Goal: Task Accomplishment & Management: Complete application form

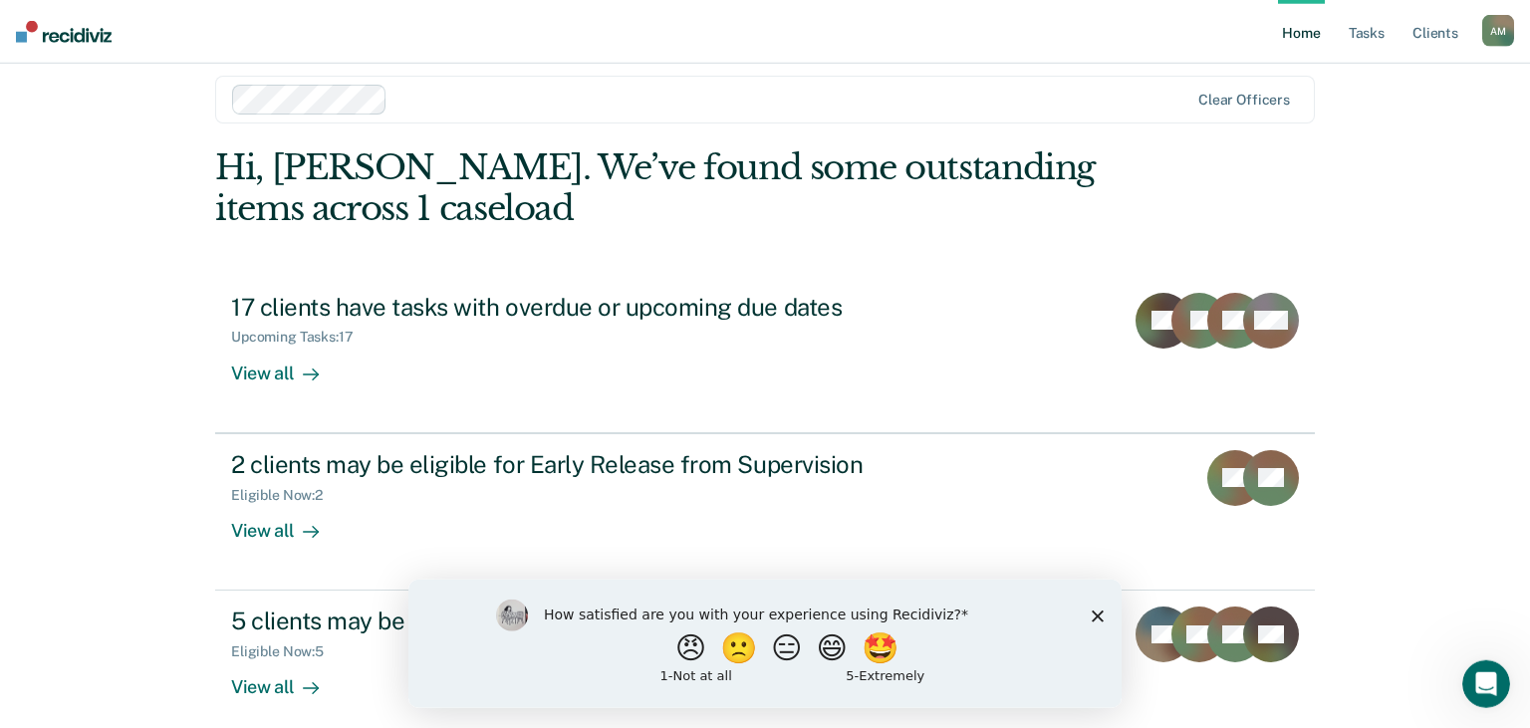
scroll to position [38, 0]
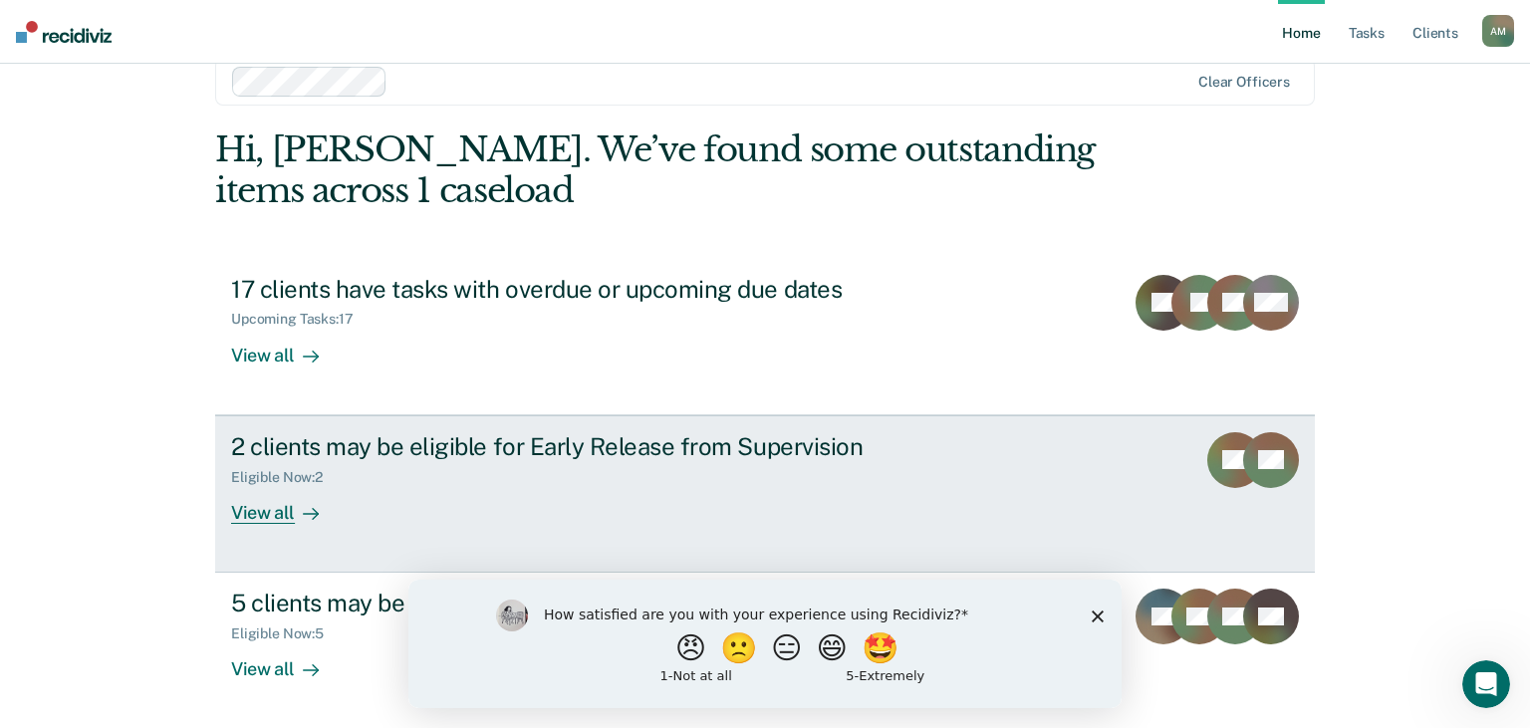
click at [306, 512] on icon at bounding box center [311, 514] width 16 height 16
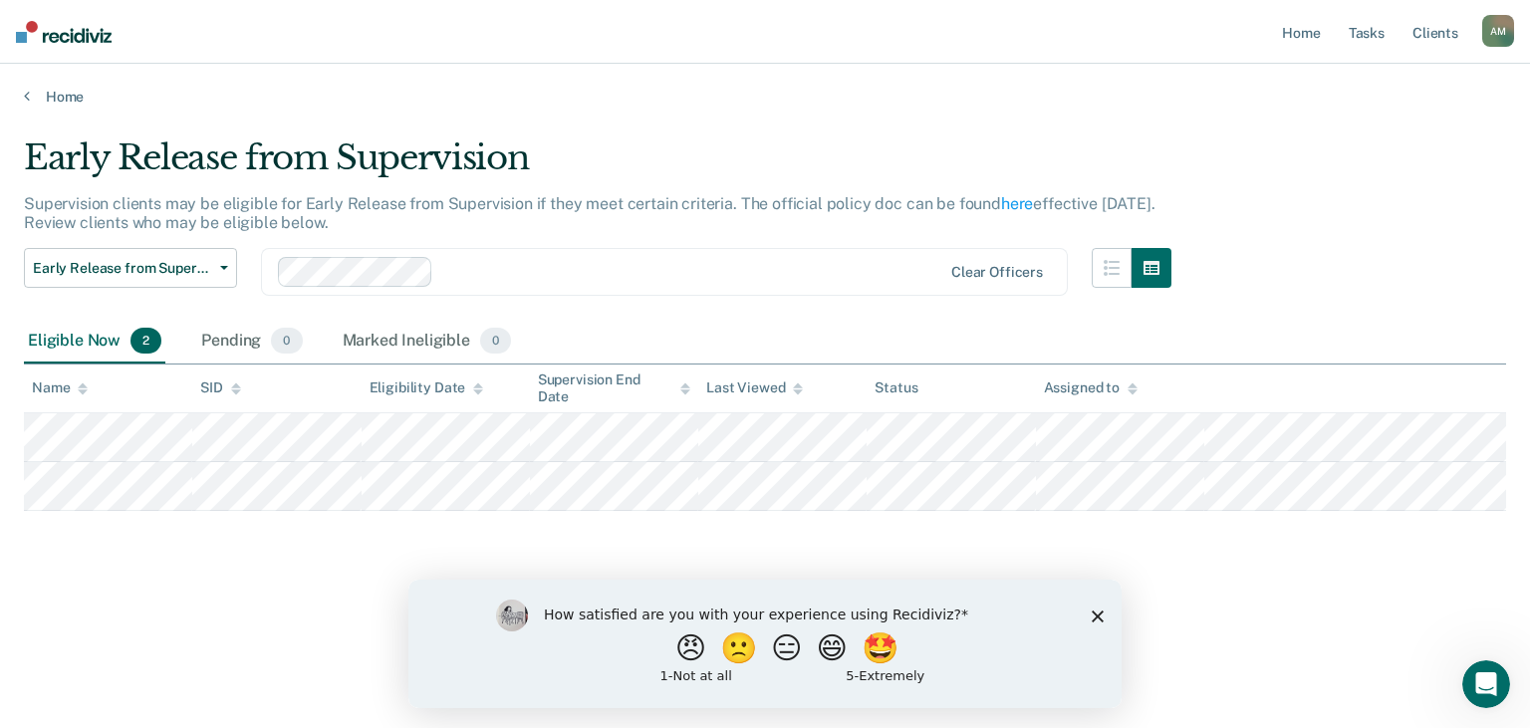
click at [1105, 616] on div "How satisfied are you with your experience using Recidiviz? 😠 🙁 😑 😄 🤩 1 - Not a…" at bounding box center [764, 643] width 713 height 128
drag, startPoint x: 1101, startPoint y: 616, endPoint x: 1507, endPoint y: 1186, distance: 700.6
click at [1101, 616] on polygon "Close survey" at bounding box center [1098, 616] width 12 height 12
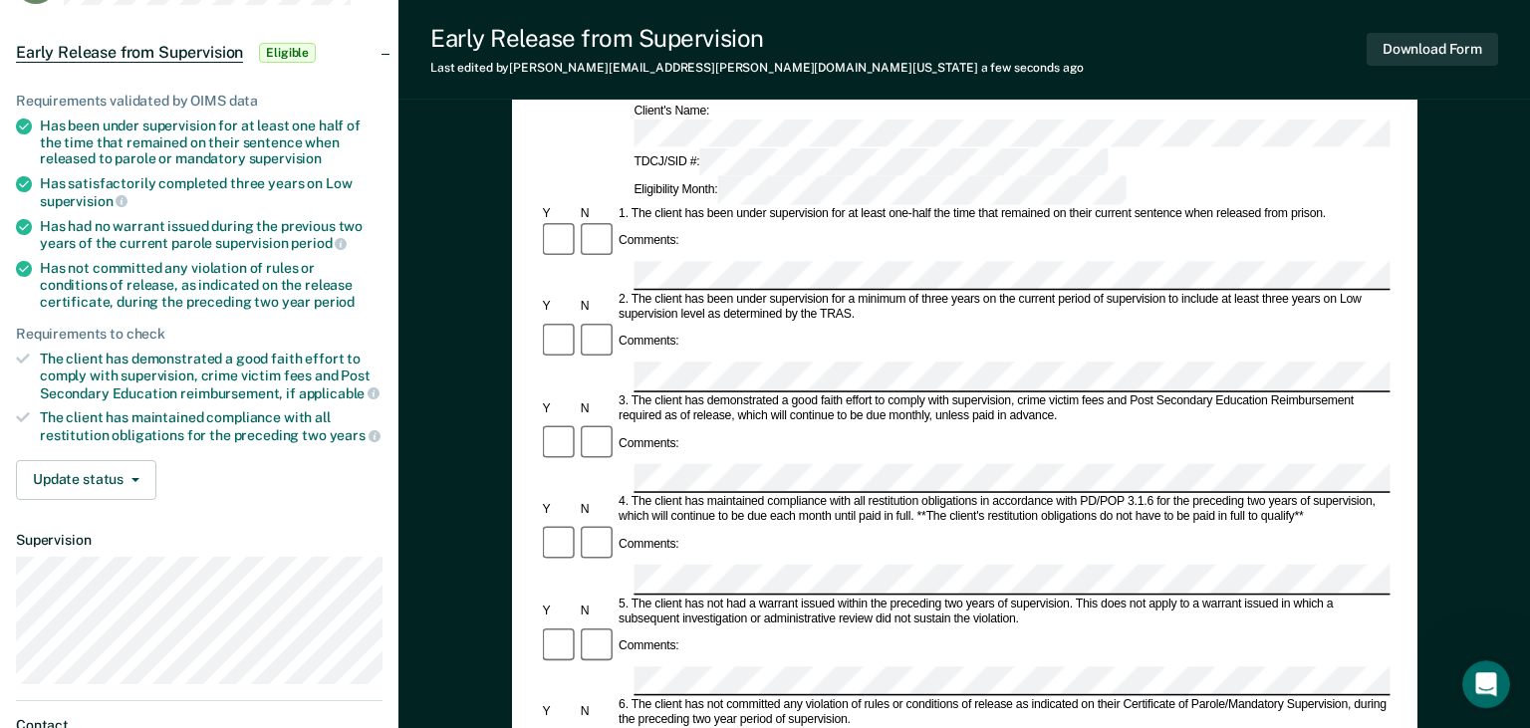
scroll to position [140, 0]
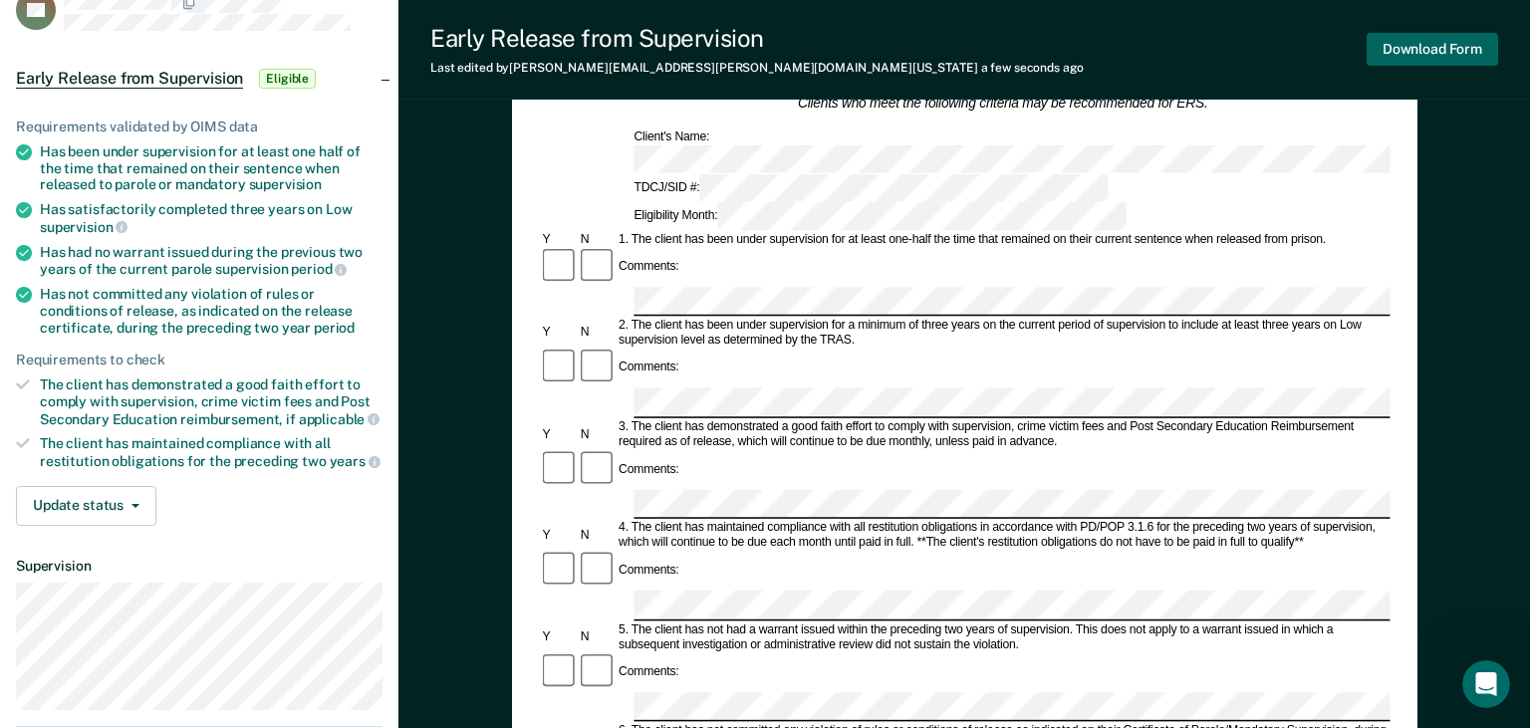
click at [1442, 41] on button "Download Form" at bounding box center [1432, 49] width 131 height 33
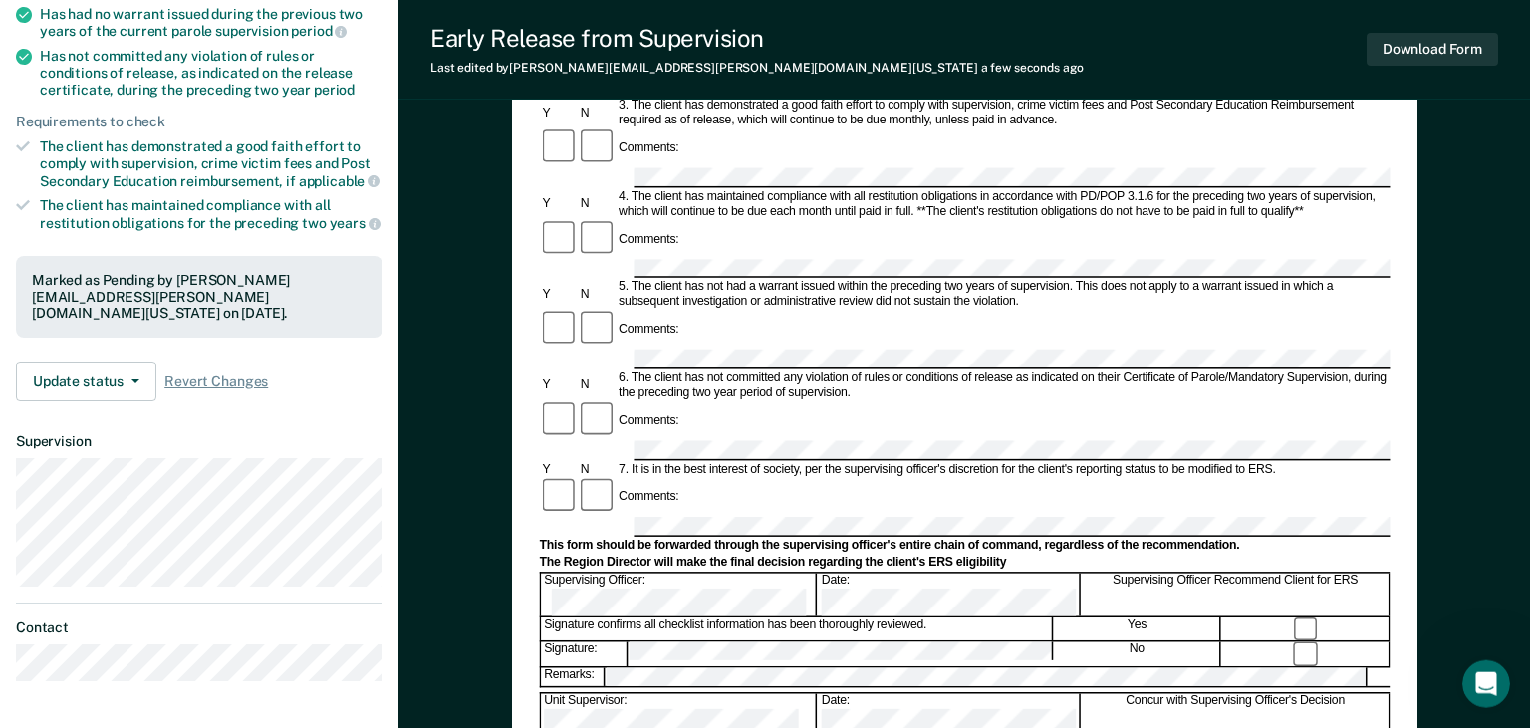
scroll to position [420, 0]
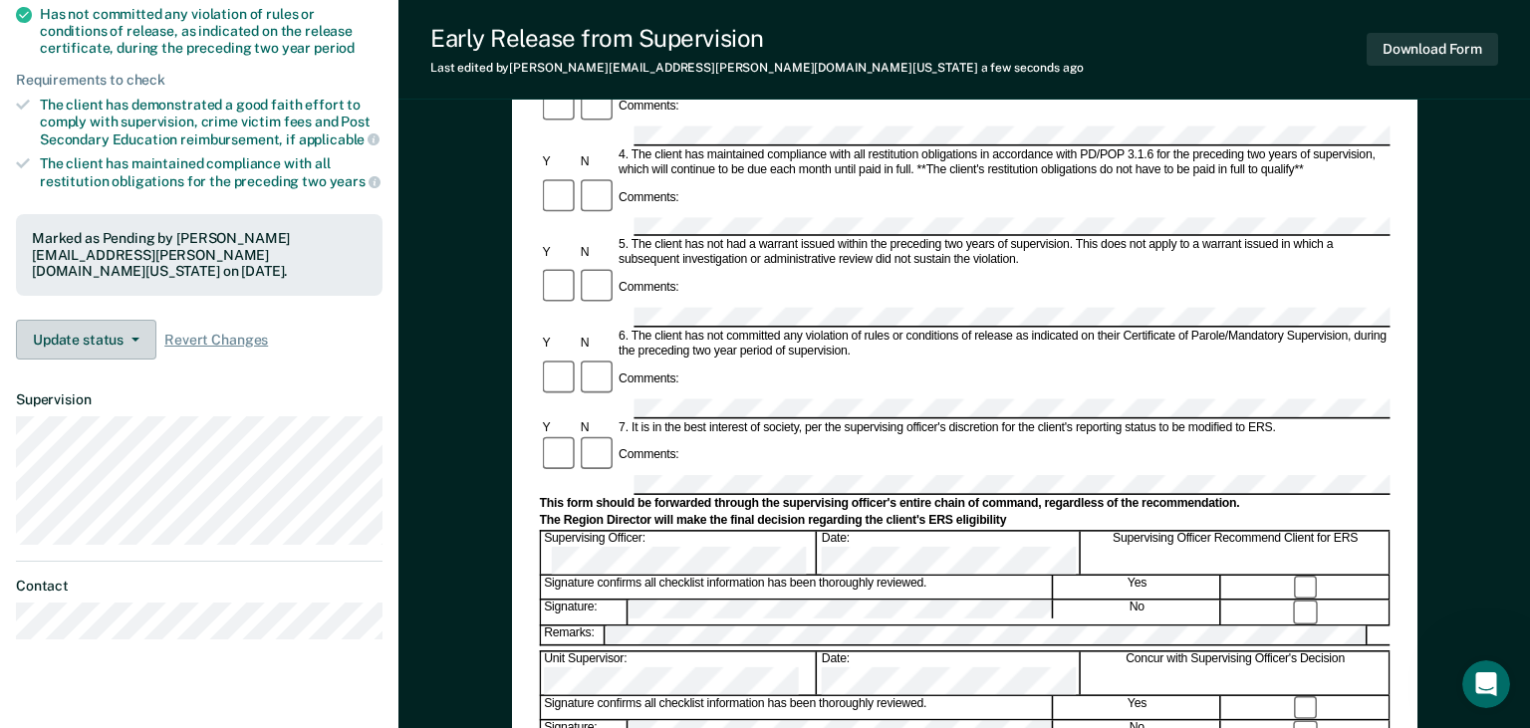
click at [107, 327] on button "Update status" at bounding box center [86, 340] width 140 height 40
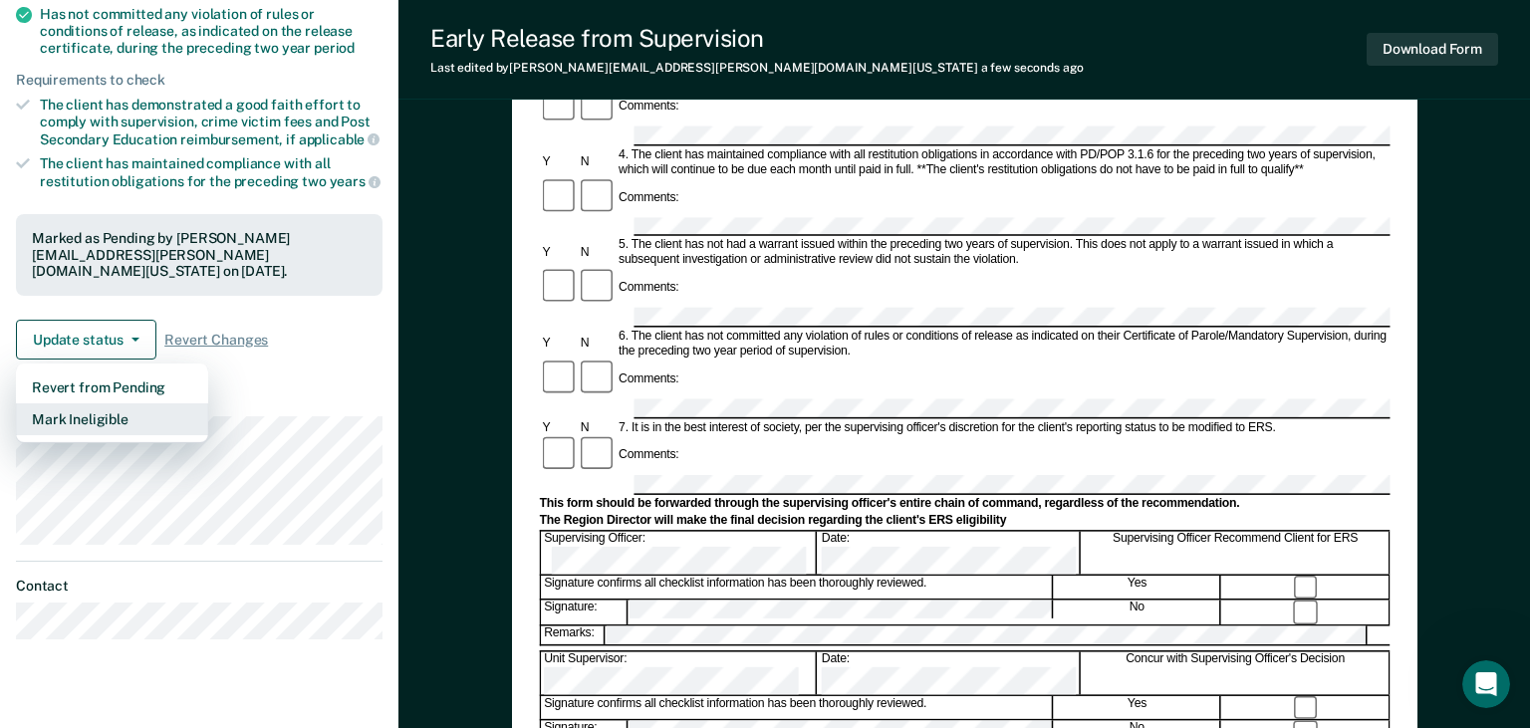
click at [106, 404] on button "Mark Ineligible" at bounding box center [112, 419] width 192 height 32
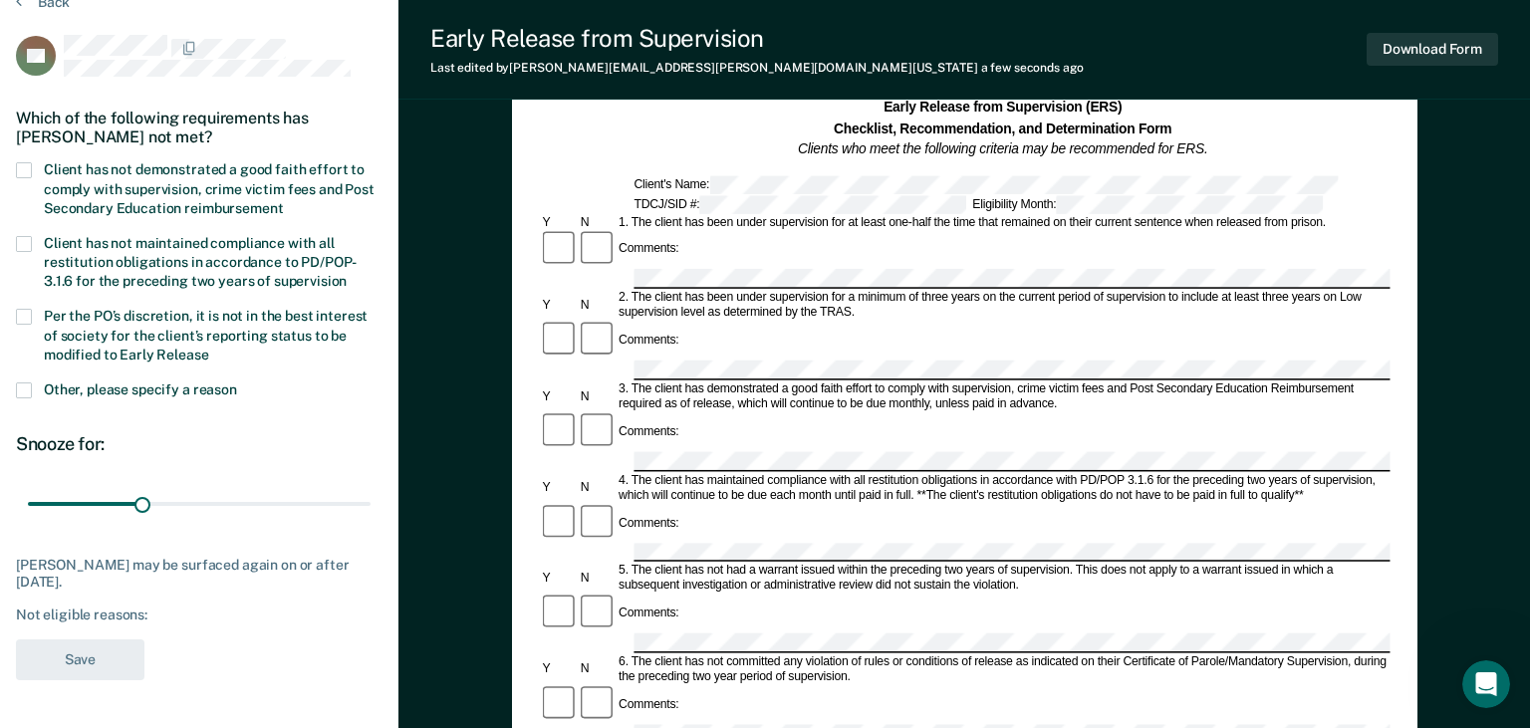
scroll to position [0, 0]
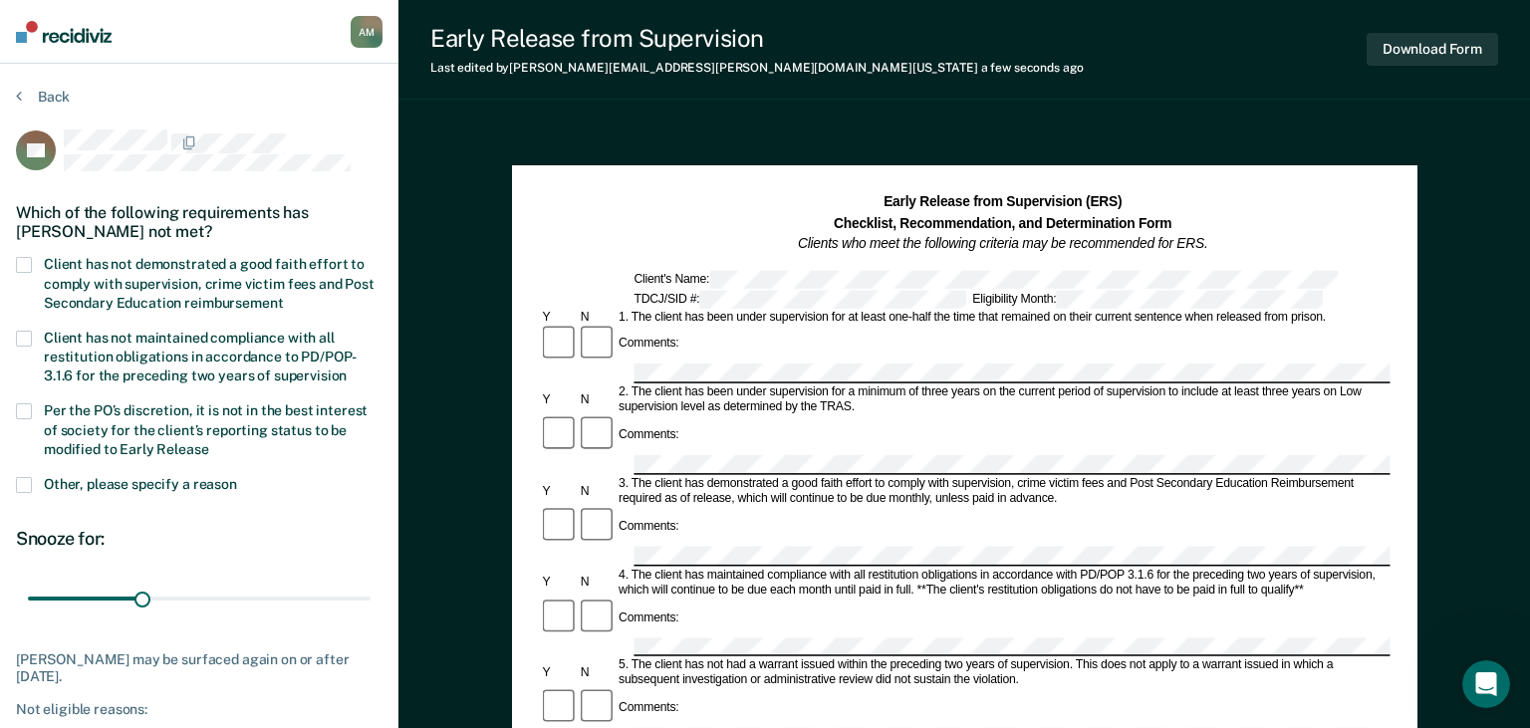
click at [27, 405] on span at bounding box center [24, 411] width 16 height 16
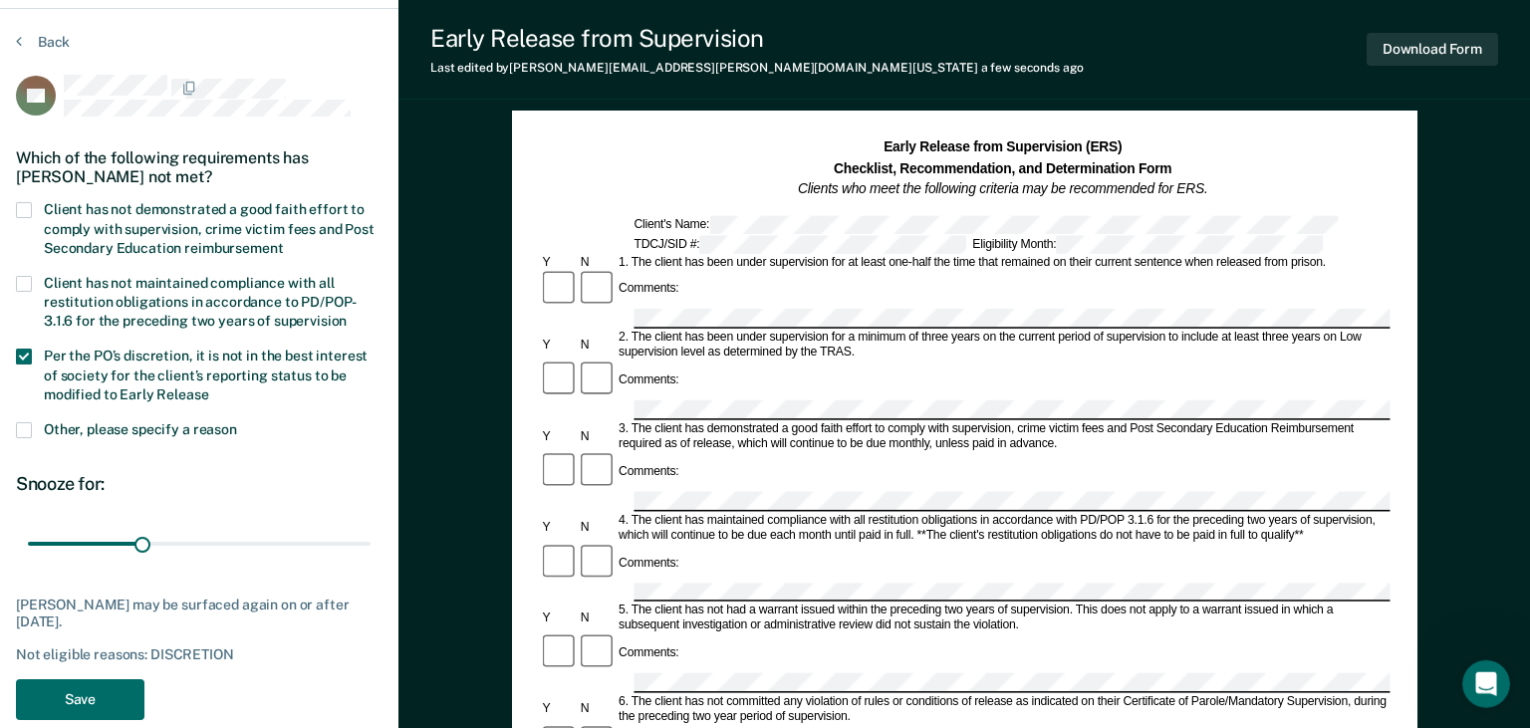
scroll to position [210, 0]
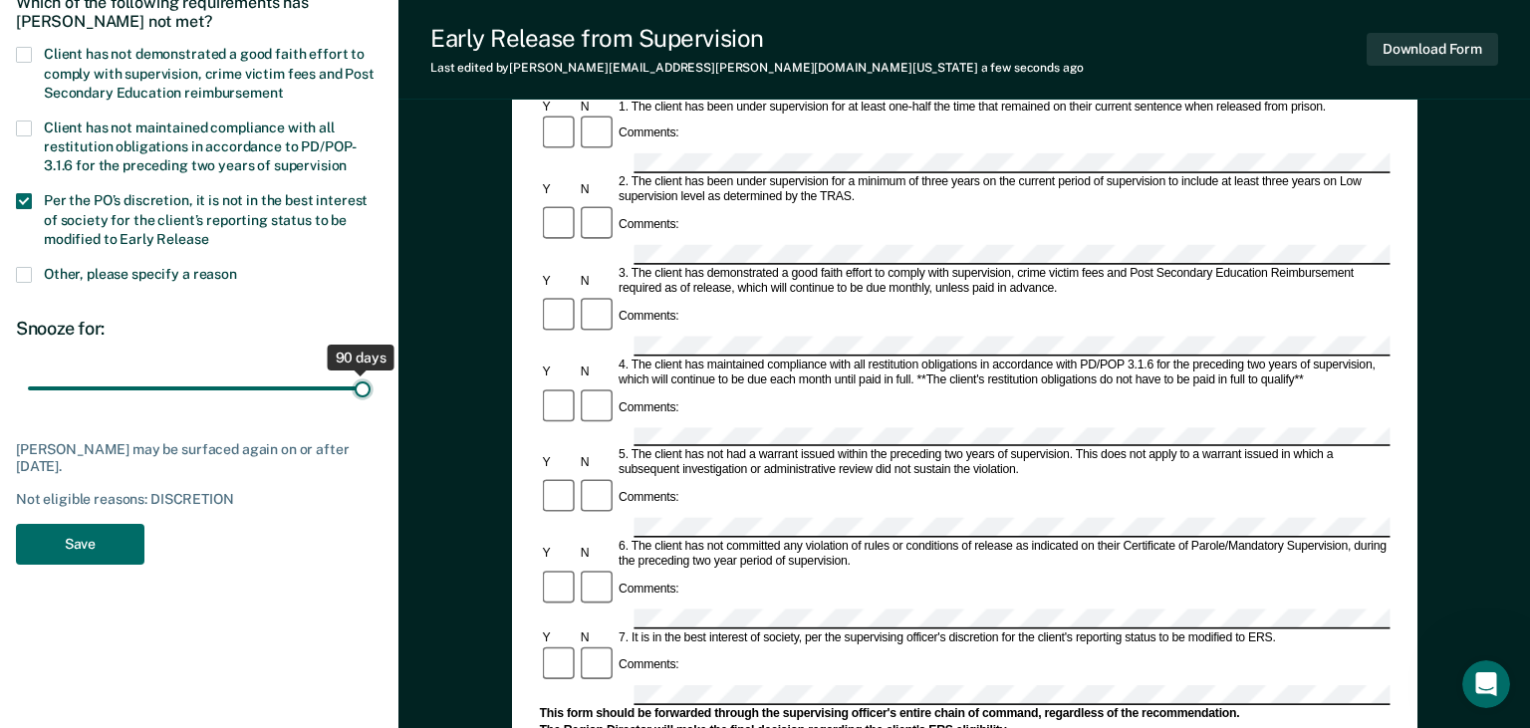
drag, startPoint x: 141, startPoint y: 384, endPoint x: 393, endPoint y: 373, distance: 252.3
type input "90"
click at [371, 373] on input "range" at bounding box center [199, 389] width 343 height 35
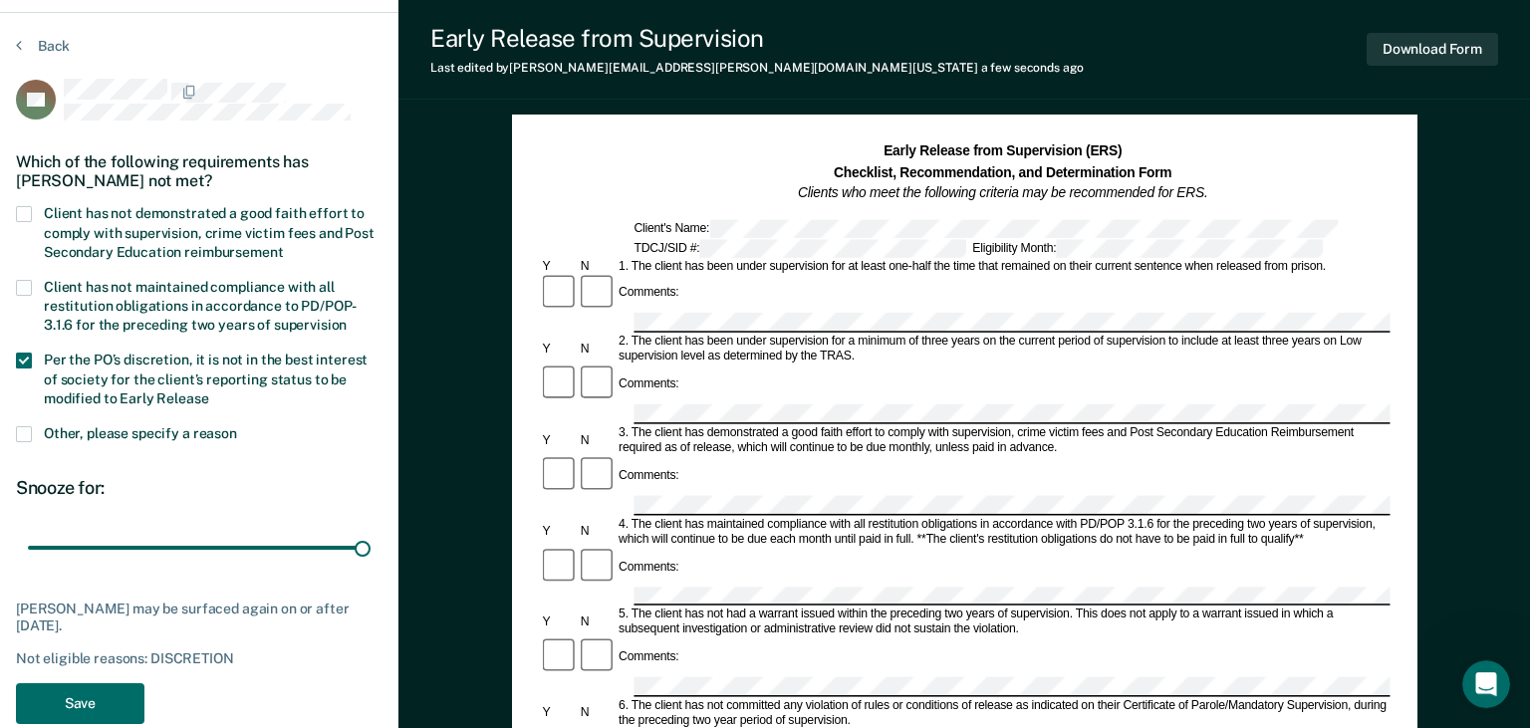
scroll to position [0, 0]
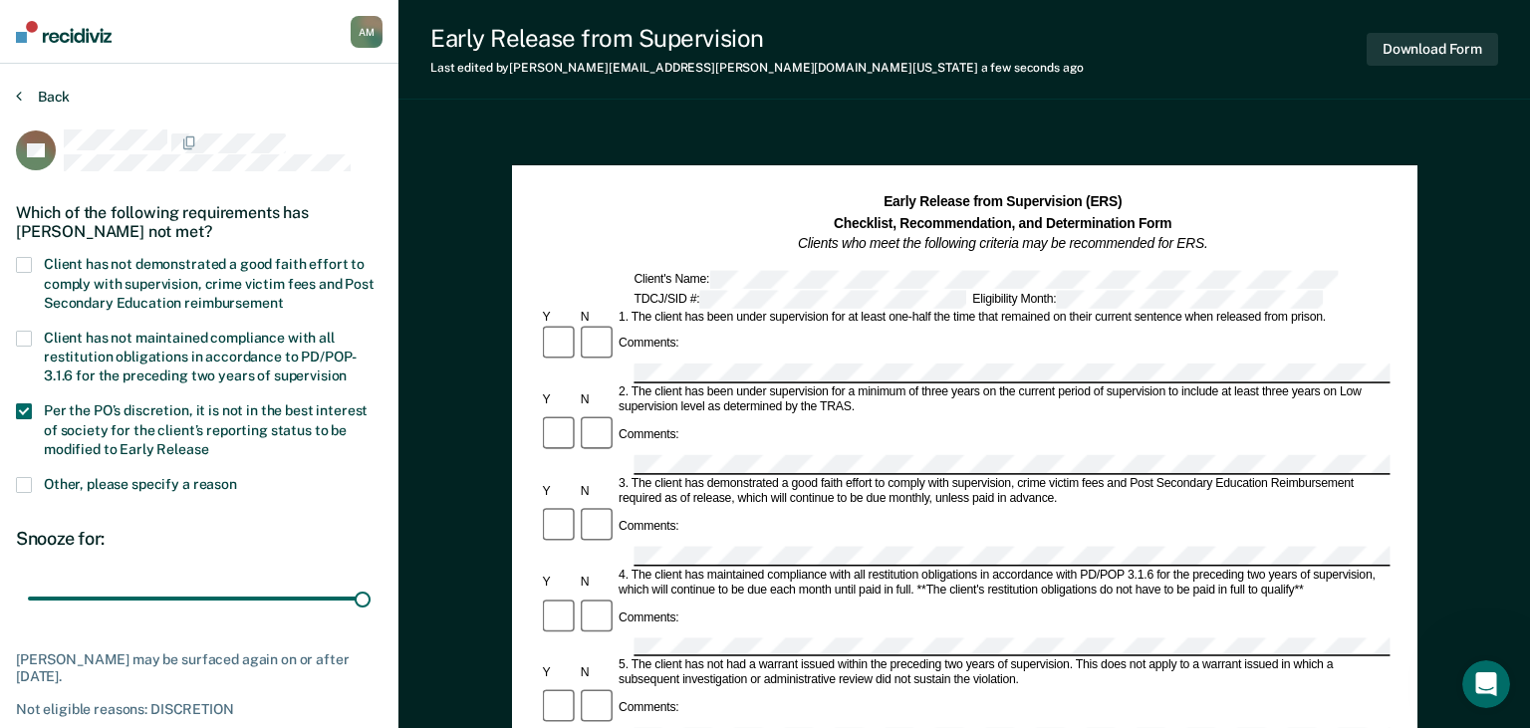
click at [42, 96] on button "Back" at bounding box center [43, 97] width 54 height 18
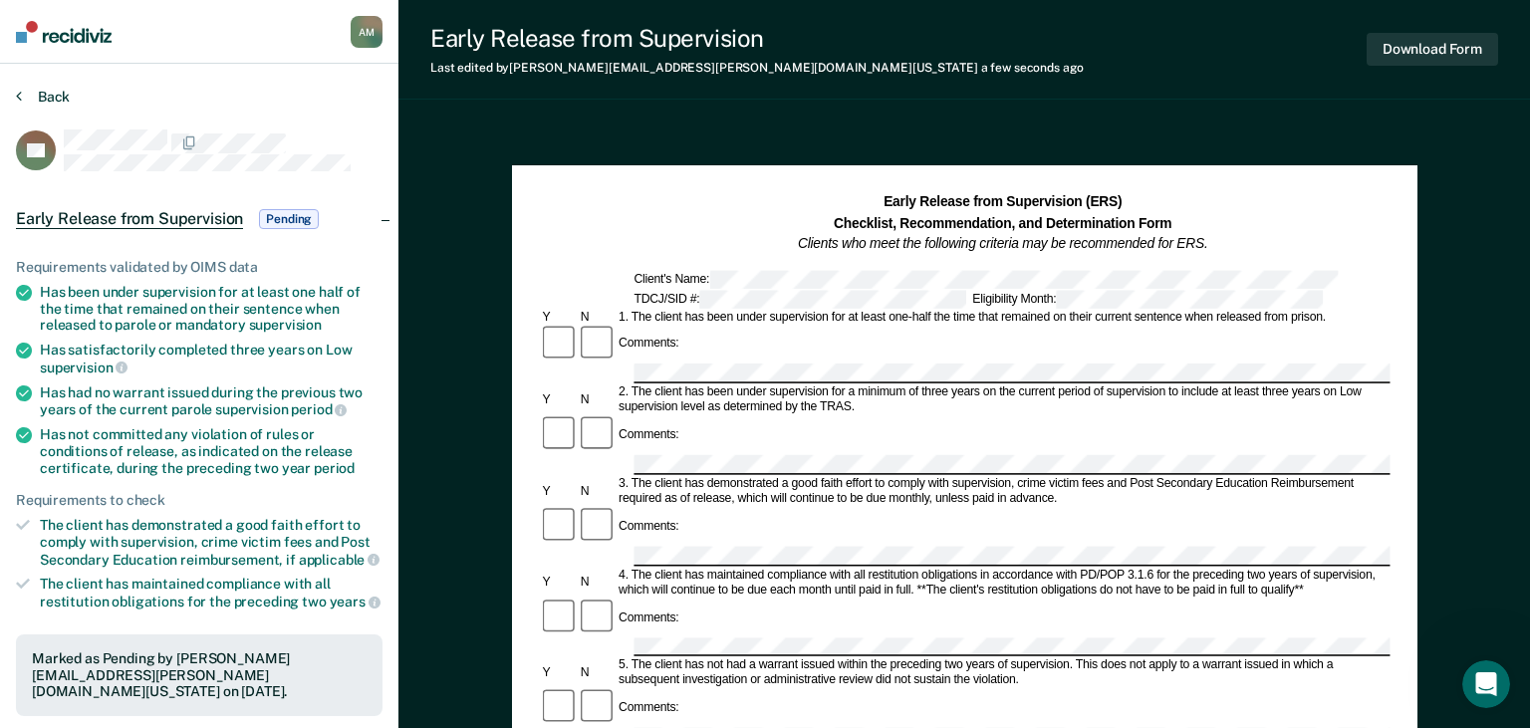
click at [24, 92] on button "Back" at bounding box center [43, 97] width 54 height 18
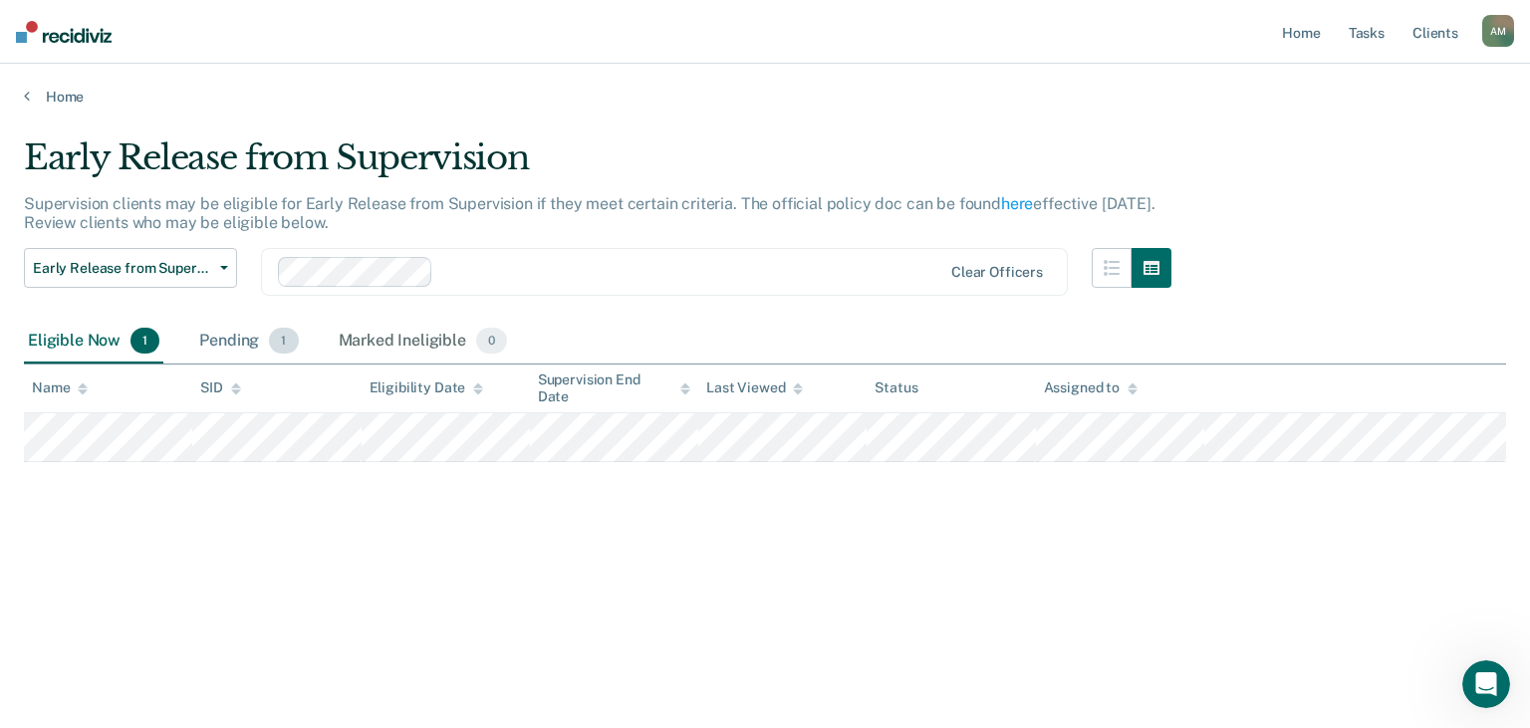
click at [255, 343] on div "Pending 1" at bounding box center [248, 342] width 107 height 44
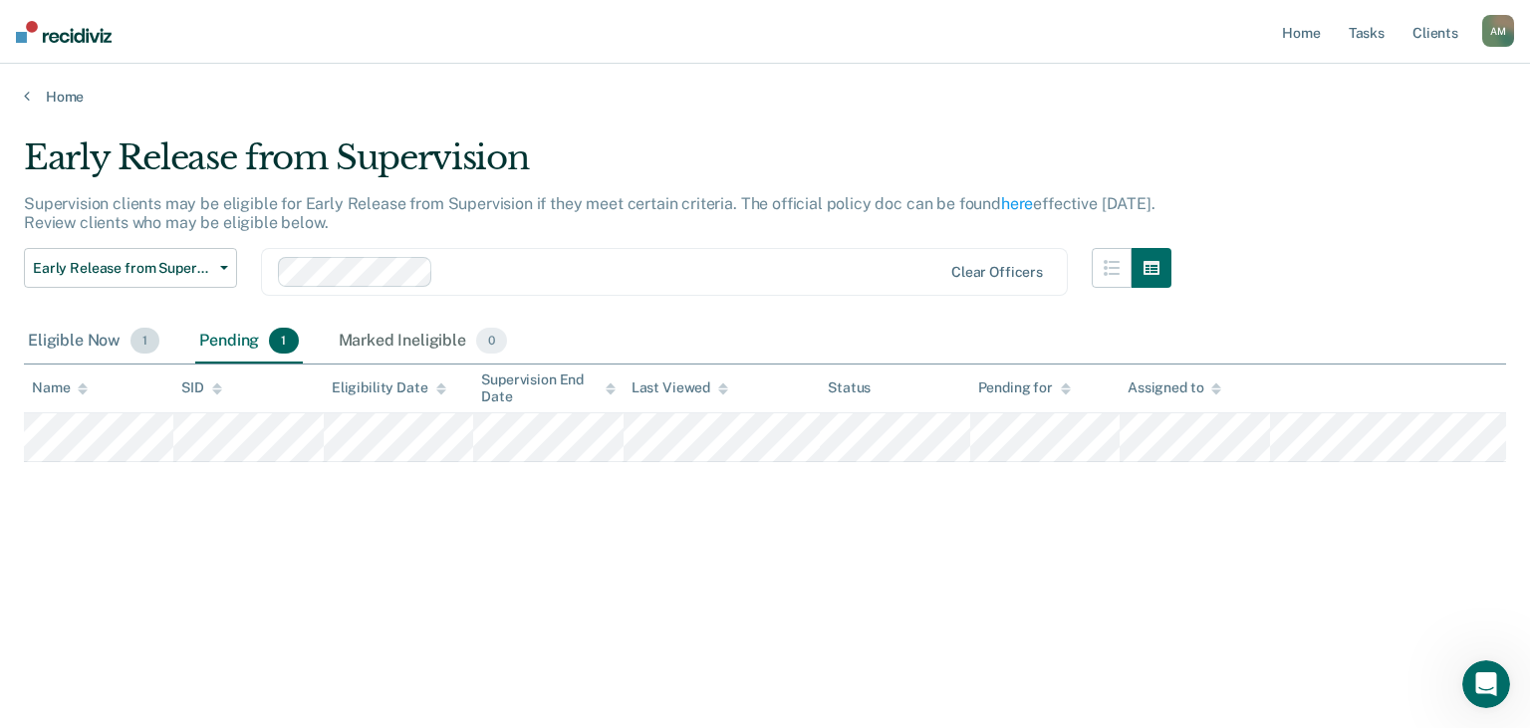
click at [87, 340] on div "Eligible Now 1" at bounding box center [93, 342] width 139 height 44
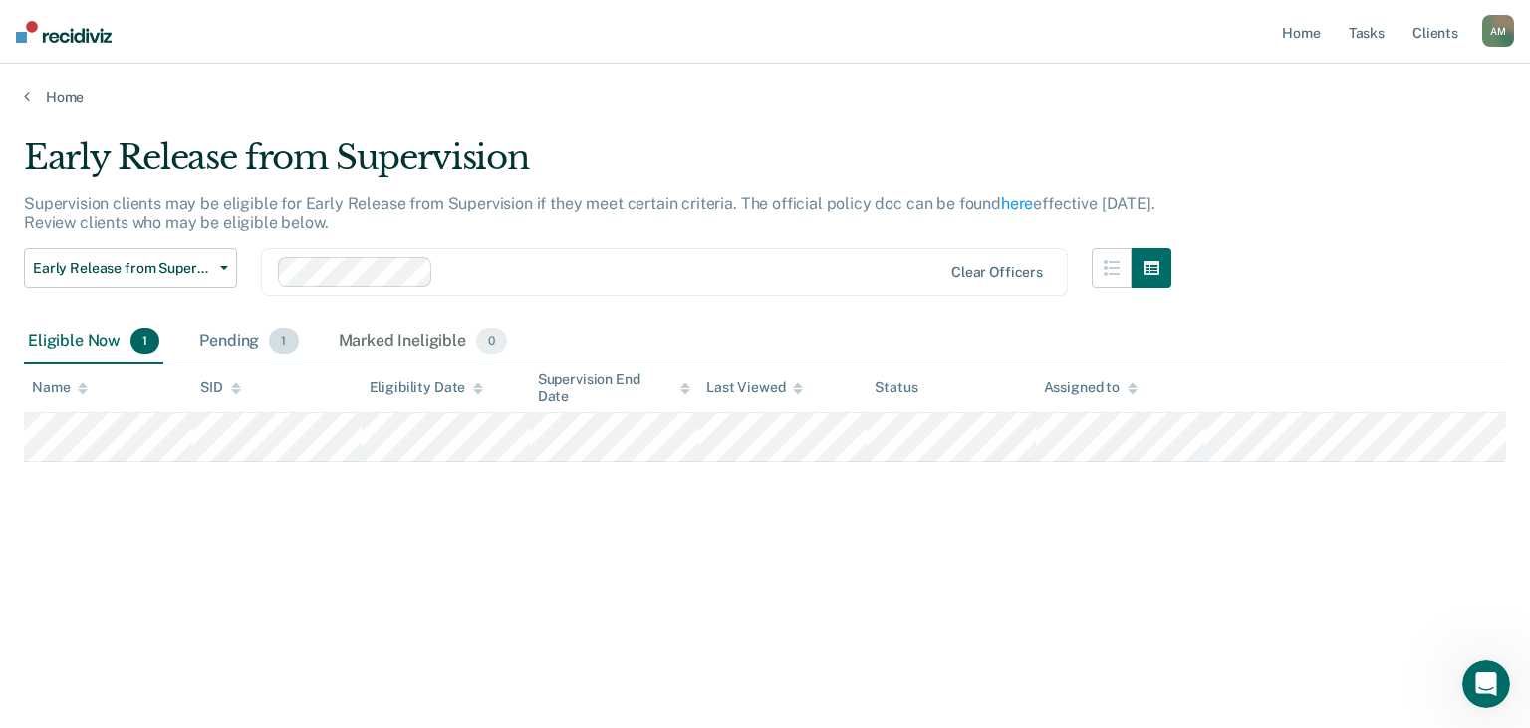
click at [247, 345] on div "Pending 1" at bounding box center [248, 342] width 107 height 44
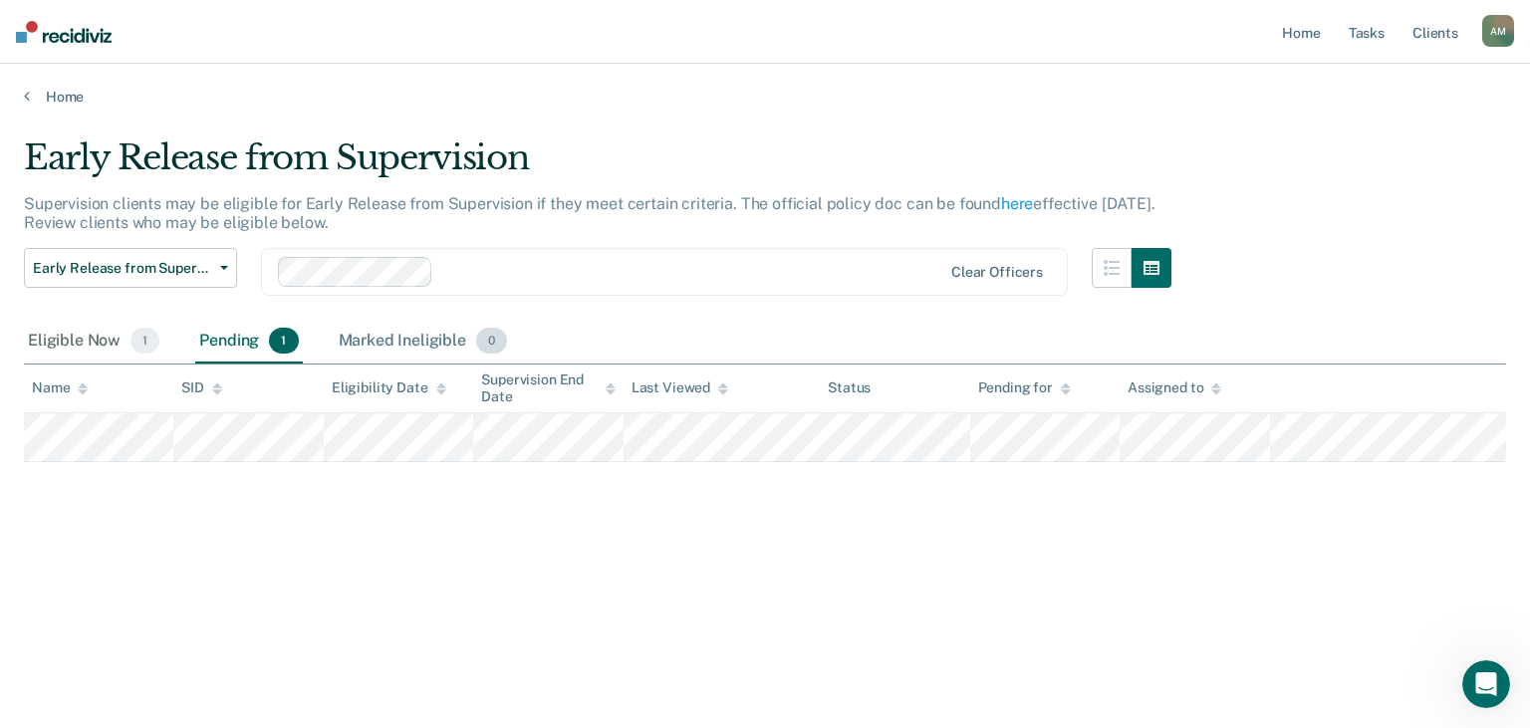
click at [432, 341] on div "Marked Ineligible 0" at bounding box center [423, 342] width 177 height 44
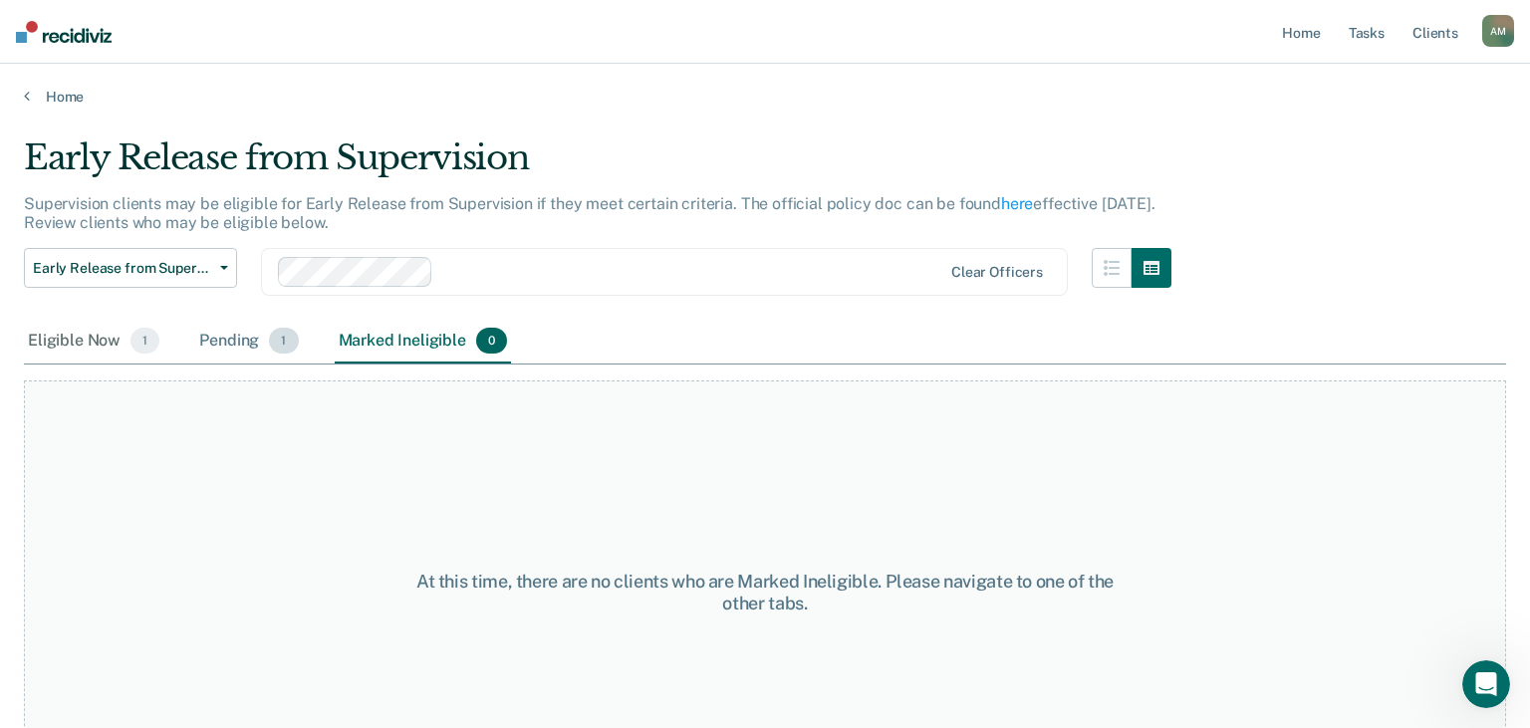
click at [230, 342] on div "Pending 1" at bounding box center [248, 342] width 107 height 44
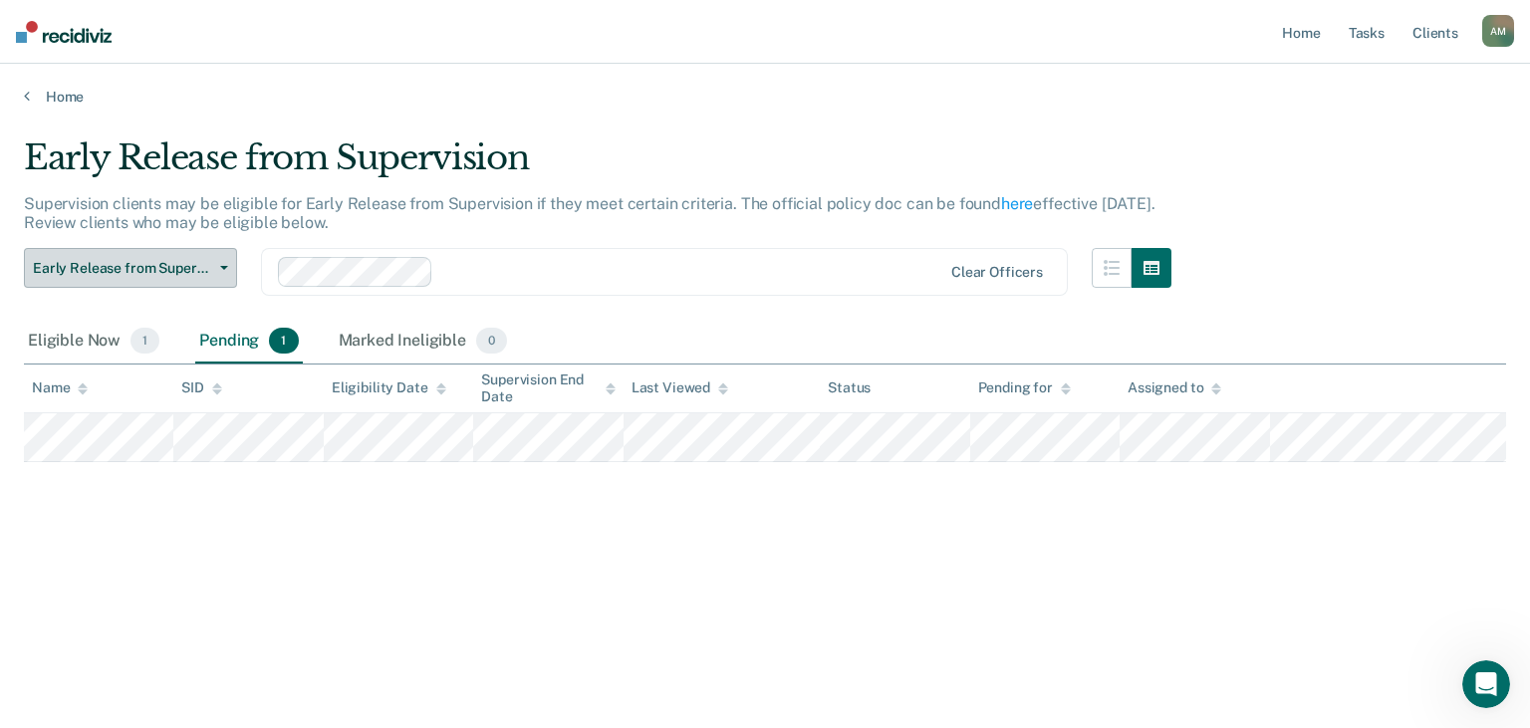
click at [227, 264] on button "Early Release from Supervision" at bounding box center [130, 268] width 213 height 40
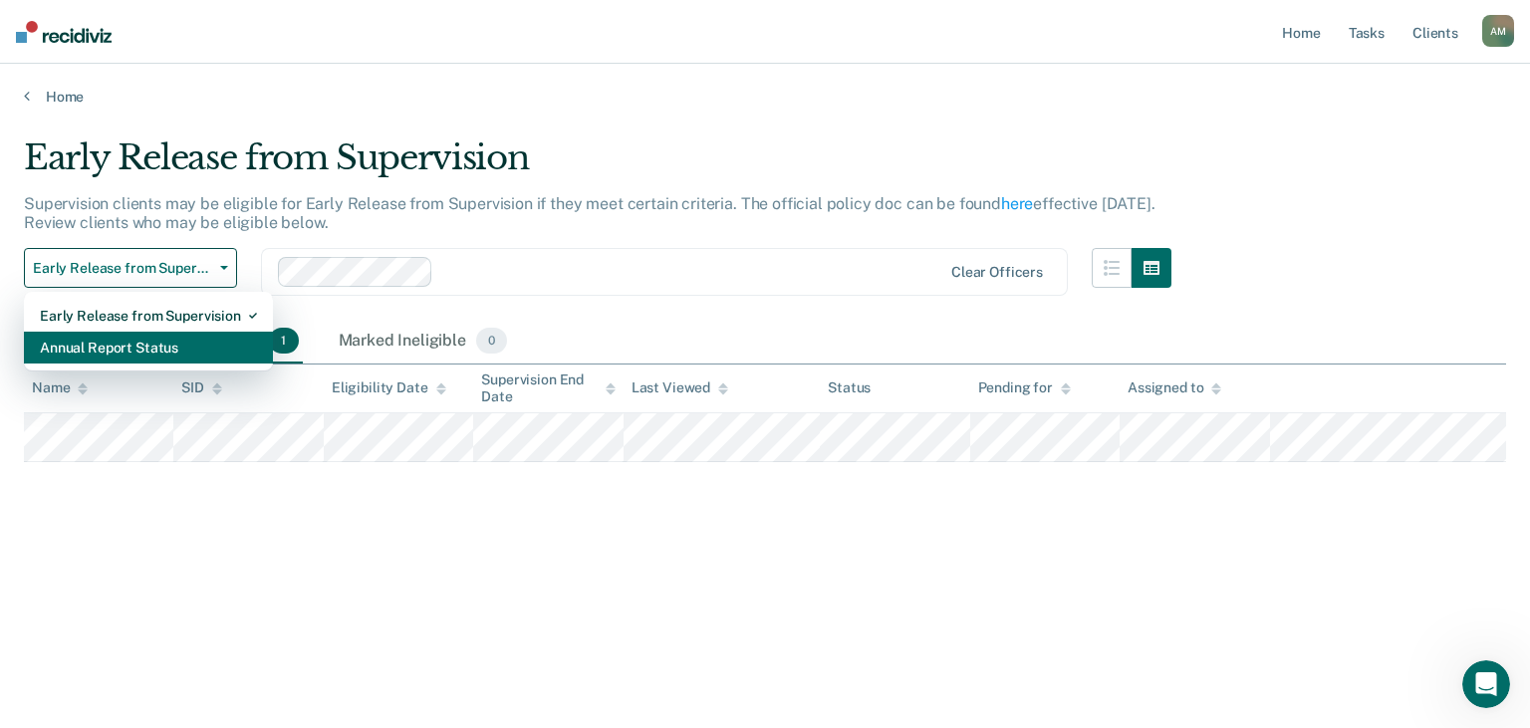
click at [153, 342] on div "Annual Report Status" at bounding box center [148, 348] width 217 height 32
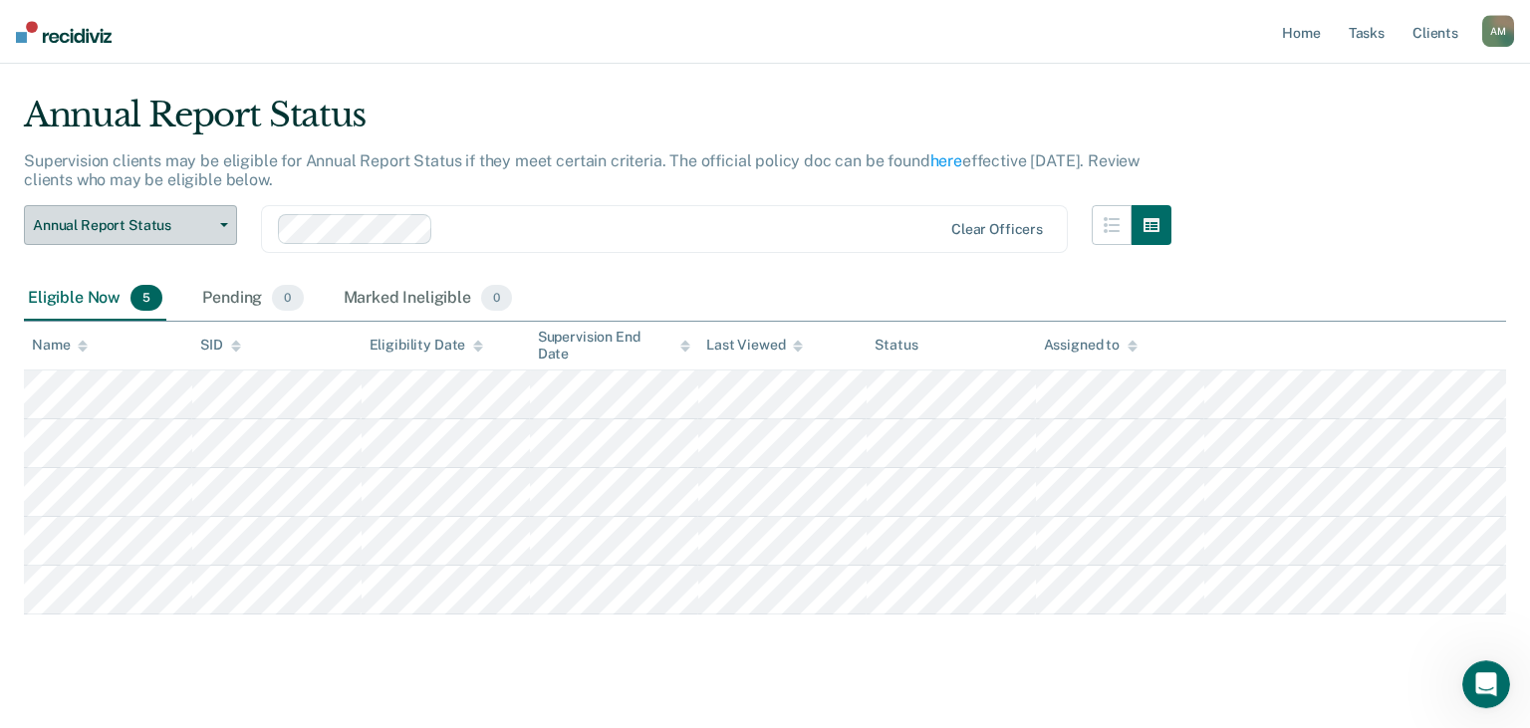
scroll to position [71, 0]
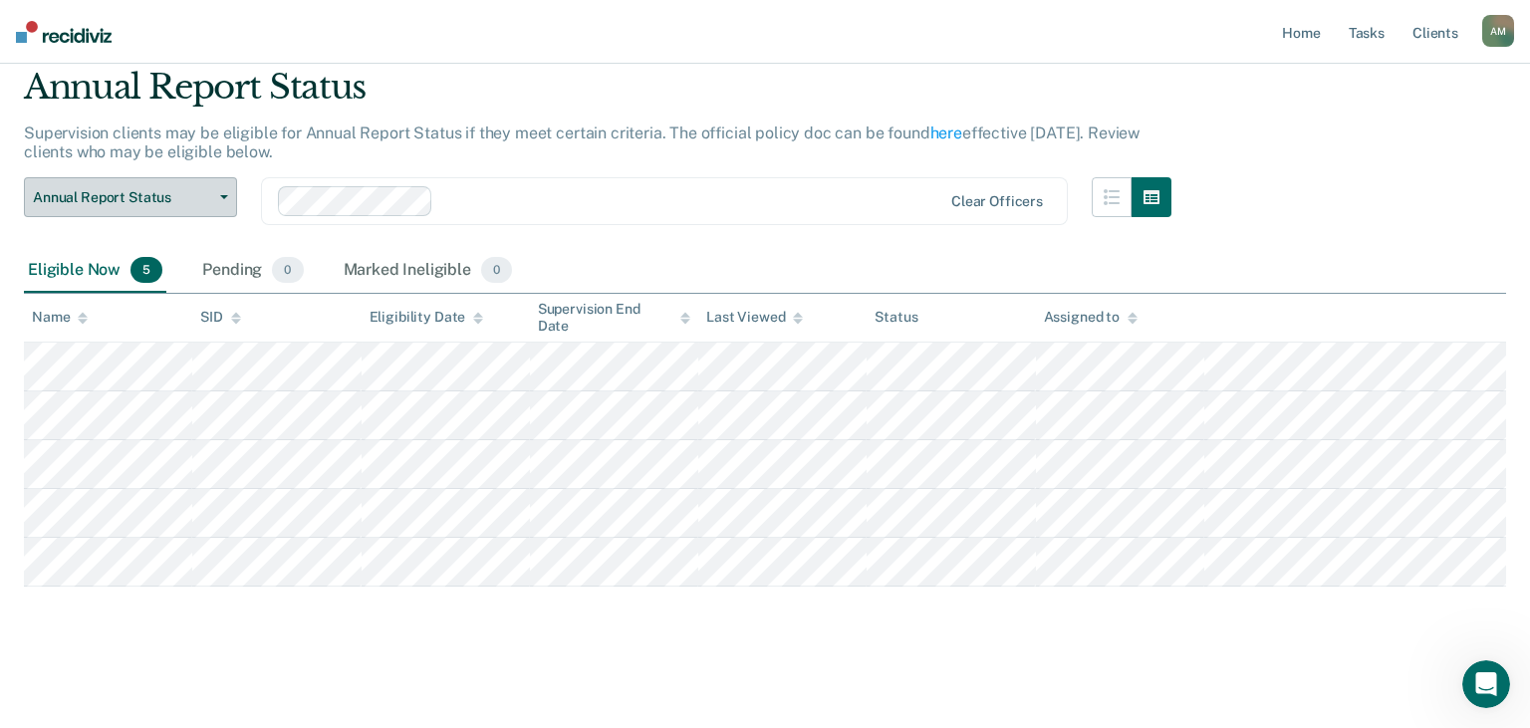
click at [143, 183] on button "Annual Report Status" at bounding box center [130, 197] width 213 height 40
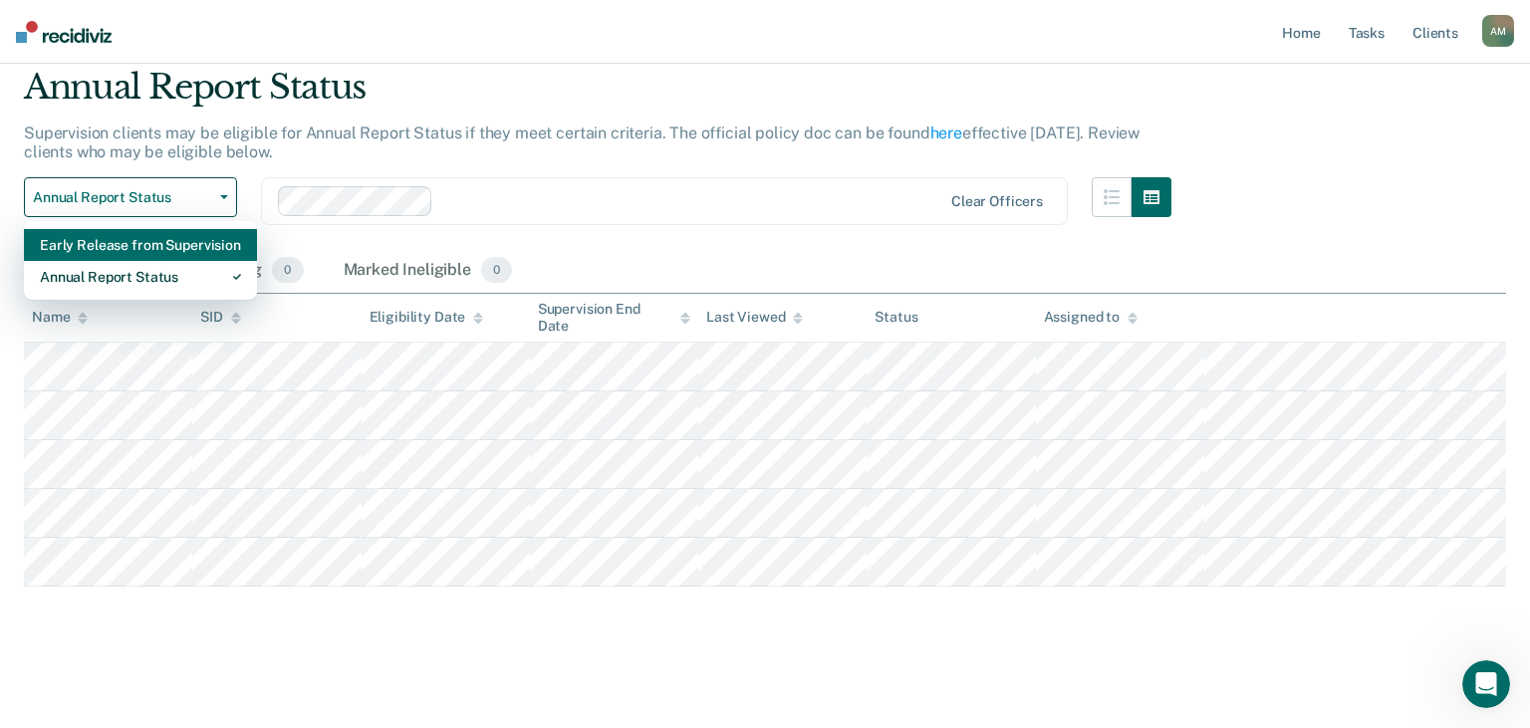
click at [108, 253] on div "Early Release from Supervision" at bounding box center [140, 245] width 201 height 32
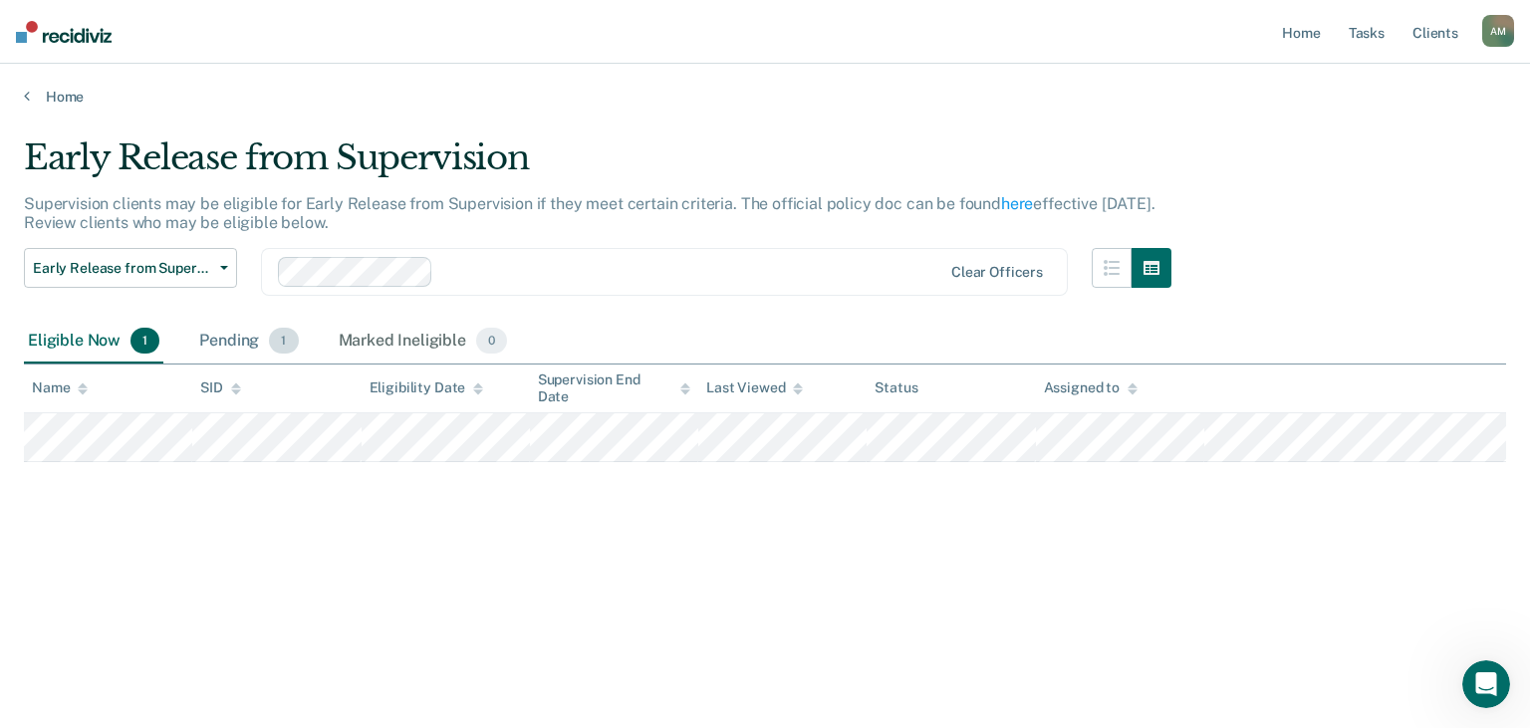
click at [230, 339] on div "Pending 1" at bounding box center [248, 342] width 107 height 44
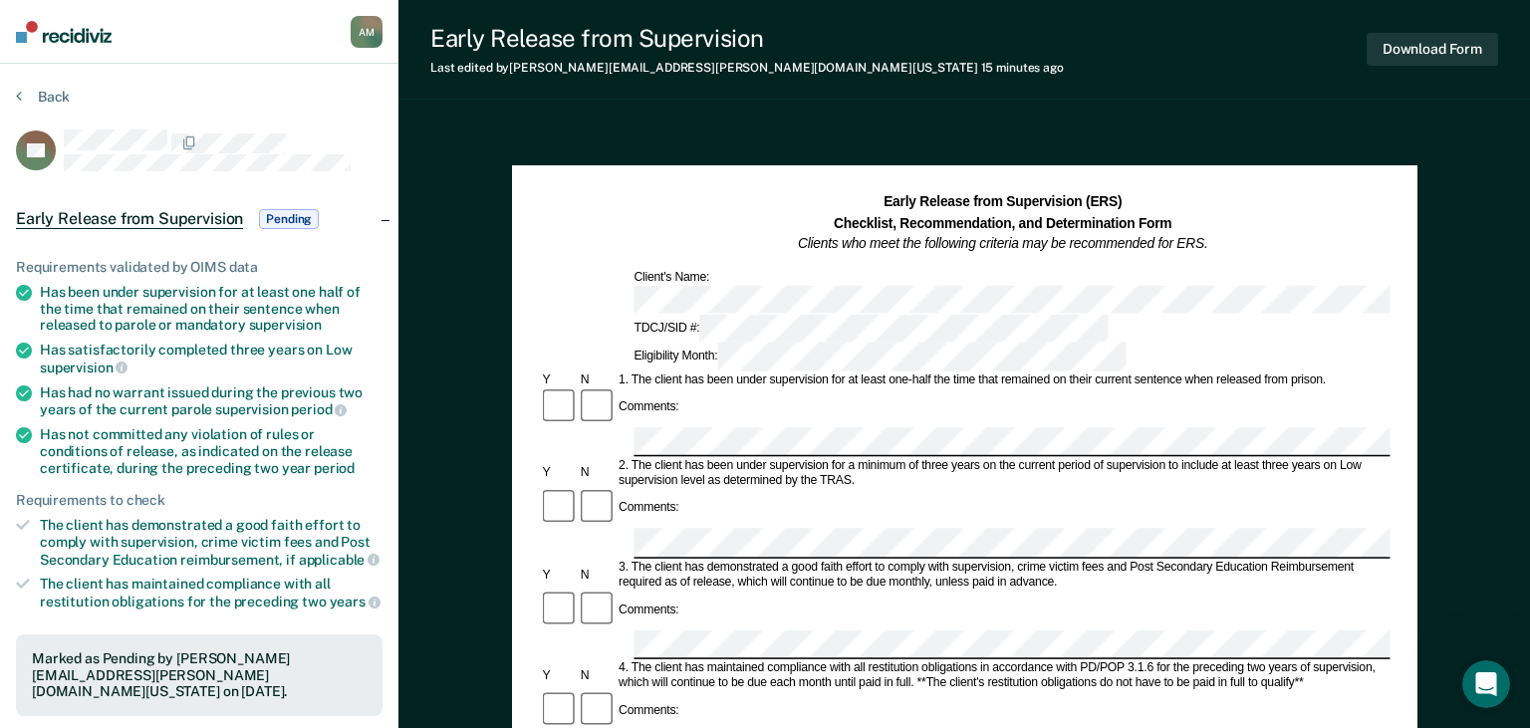
click at [372, 31] on div "A M" at bounding box center [367, 32] width 32 height 32
drag, startPoint x: 361, startPoint y: 173, endPoint x: 373, endPoint y: 178, distance: 12.9
click at [361, 173] on article "DR Early Release from Supervision Pending Requirements validated by OIMS data H…" at bounding box center [199, 594] width 367 height 930
